Goal: Task Accomplishment & Management: Manage account settings

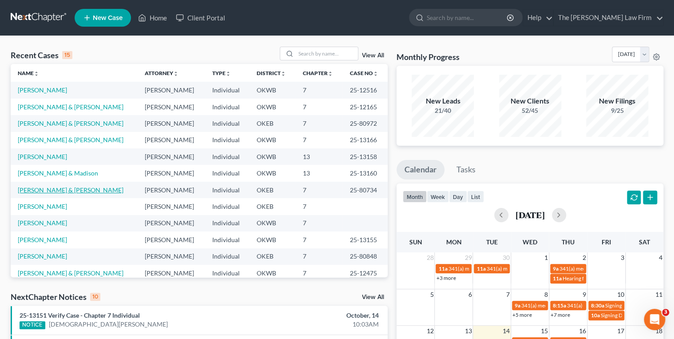
click at [66, 189] on link "[PERSON_NAME] & [PERSON_NAME]" at bounding box center [71, 190] width 106 height 8
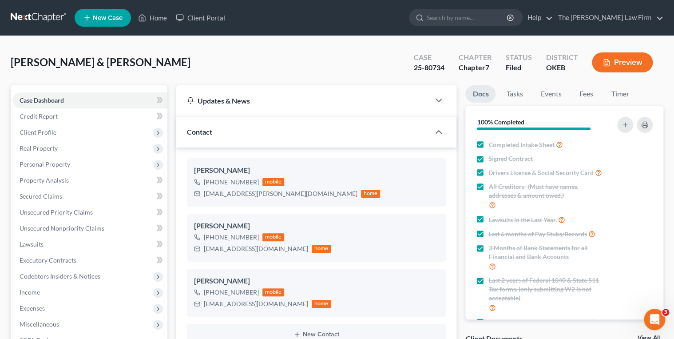
scroll to position [821, 0]
click at [425, 67] on div "25-80734" at bounding box center [429, 68] width 31 height 10
click at [425, 66] on div "25-80734" at bounding box center [429, 68] width 31 height 10
copy div "25-80734"
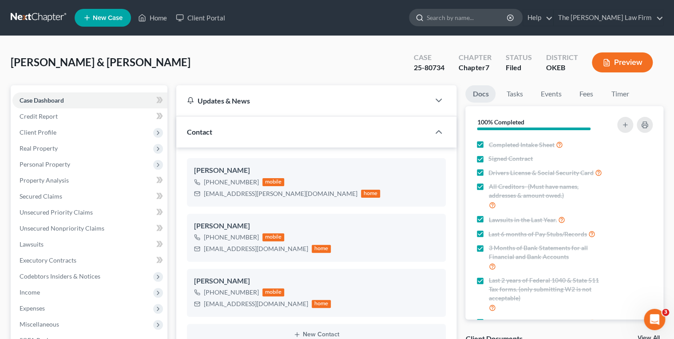
click at [474, 20] on input "search" at bounding box center [467, 17] width 81 height 16
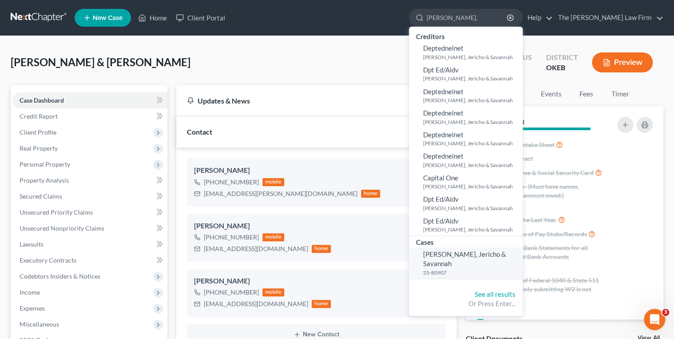
type input "Whatley,"
click at [505, 256] on span "[PERSON_NAME], Jericho & Savannah" at bounding box center [464, 258] width 83 height 17
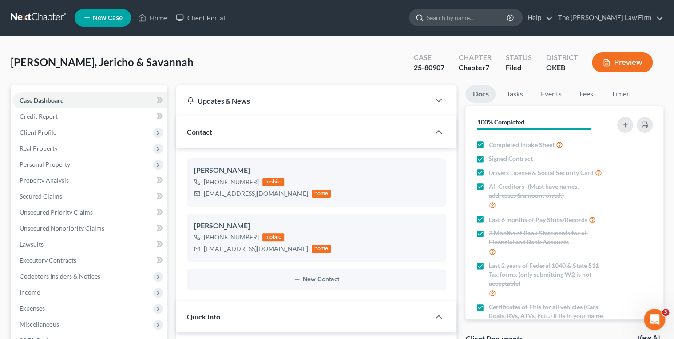
click at [472, 12] on input "search" at bounding box center [467, 17] width 81 height 16
click at [48, 16] on link at bounding box center [39, 18] width 57 height 16
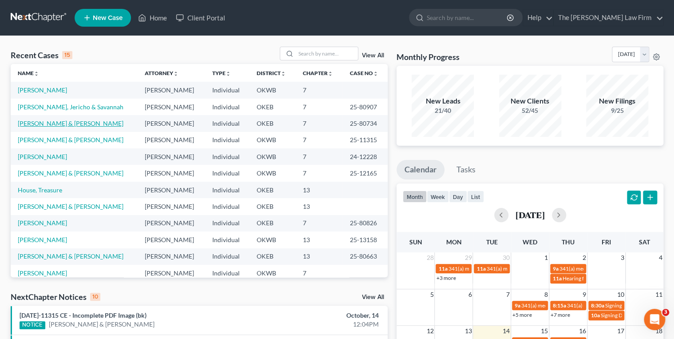
click at [50, 124] on link "[PERSON_NAME] & [PERSON_NAME]" at bounding box center [71, 123] width 106 height 8
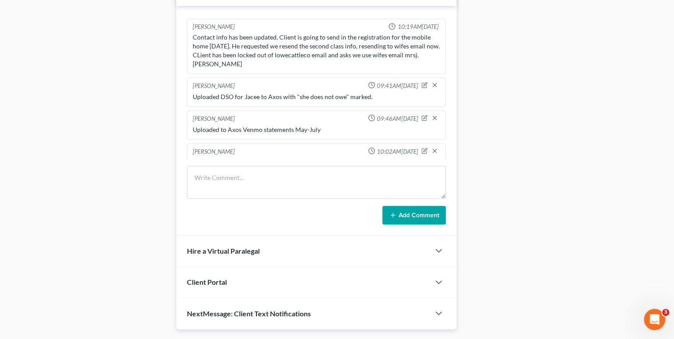
scroll to position [555, 0]
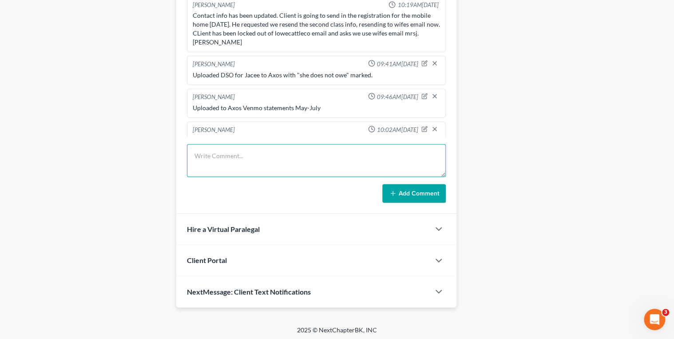
click at [229, 163] on textarea at bounding box center [316, 160] width 259 height 33
type textarea "Received and uploaded Title for 1990 GMC 1500"
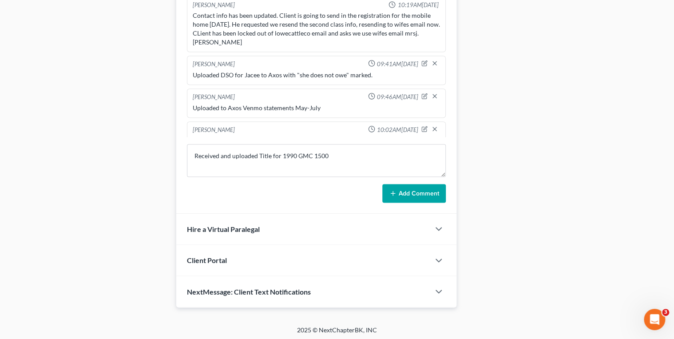
click at [408, 190] on button "Add Comment" at bounding box center [413, 193] width 63 height 19
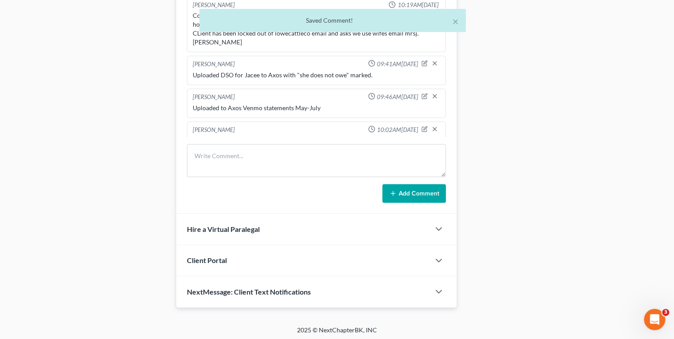
scroll to position [853, 0]
